Goal: Download file/media

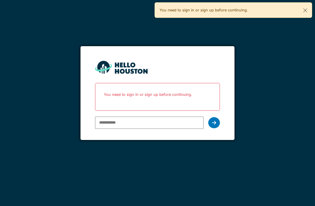
type input "**********"
click at [201, 119] on input "**********" at bounding box center [149, 122] width 108 height 12
click at [215, 122] on icon at bounding box center [214, 122] width 4 height 5
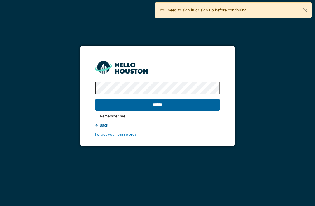
click at [139, 102] on input "******" at bounding box center [157, 105] width 125 height 12
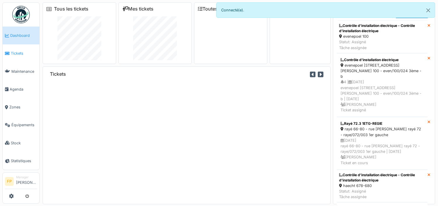
click at [15, 50] on span "Tickets" at bounding box center [24, 53] width 26 height 6
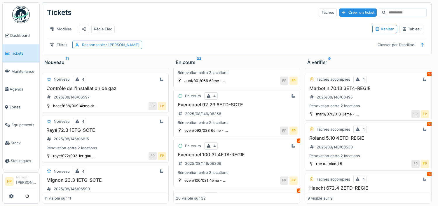
scroll to position [321, 0]
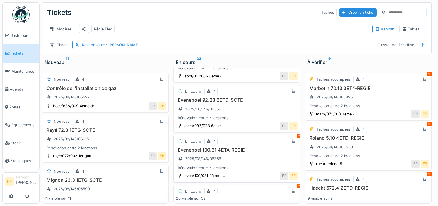
click at [233, 153] on h3 "Evenepoel 100.31 4ETA-REGIE" at bounding box center [236, 150] width 121 height 6
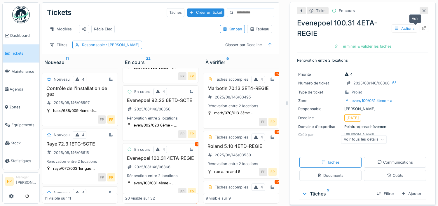
click at [422, 30] on icon at bounding box center [424, 28] width 4 height 4
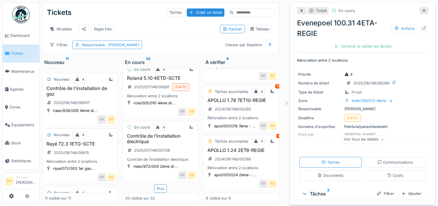
scroll to position [335, 0]
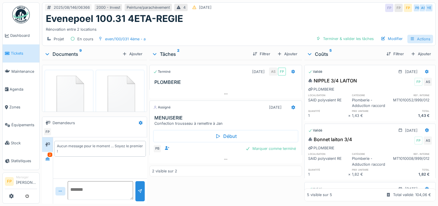
click at [417, 40] on div "Actions" at bounding box center [420, 39] width 26 height 8
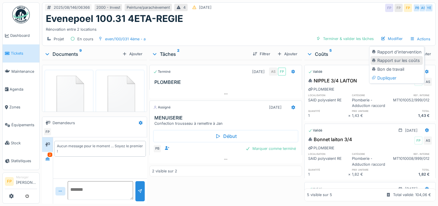
click at [392, 59] on div "Rapport sur les coûts" at bounding box center [397, 60] width 52 height 9
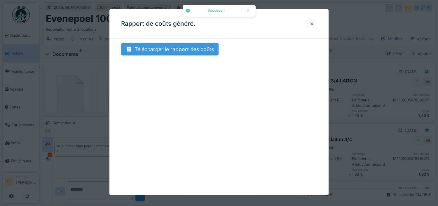
click at [205, 49] on div "Télécharger le rapport des coûts" at bounding box center [169, 49] width 97 height 12
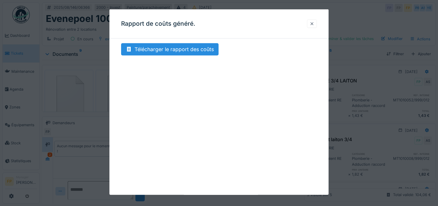
click at [314, 24] on div at bounding box center [312, 24] width 5 height 6
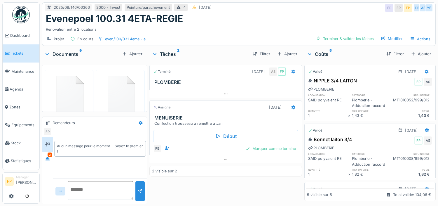
click at [15, 47] on link "Tickets" at bounding box center [21, 53] width 37 height 18
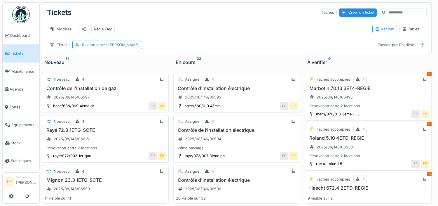
click at [90, 133] on h3 "Rayé 72.3 1ETG-SCTE" at bounding box center [105, 130] width 121 height 6
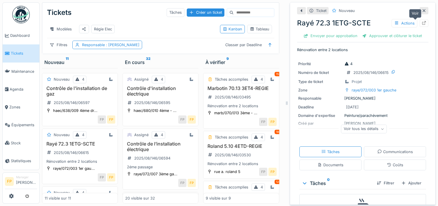
click at [422, 23] on icon at bounding box center [424, 23] width 4 height 4
